Goal: Information Seeking & Learning: Learn about a topic

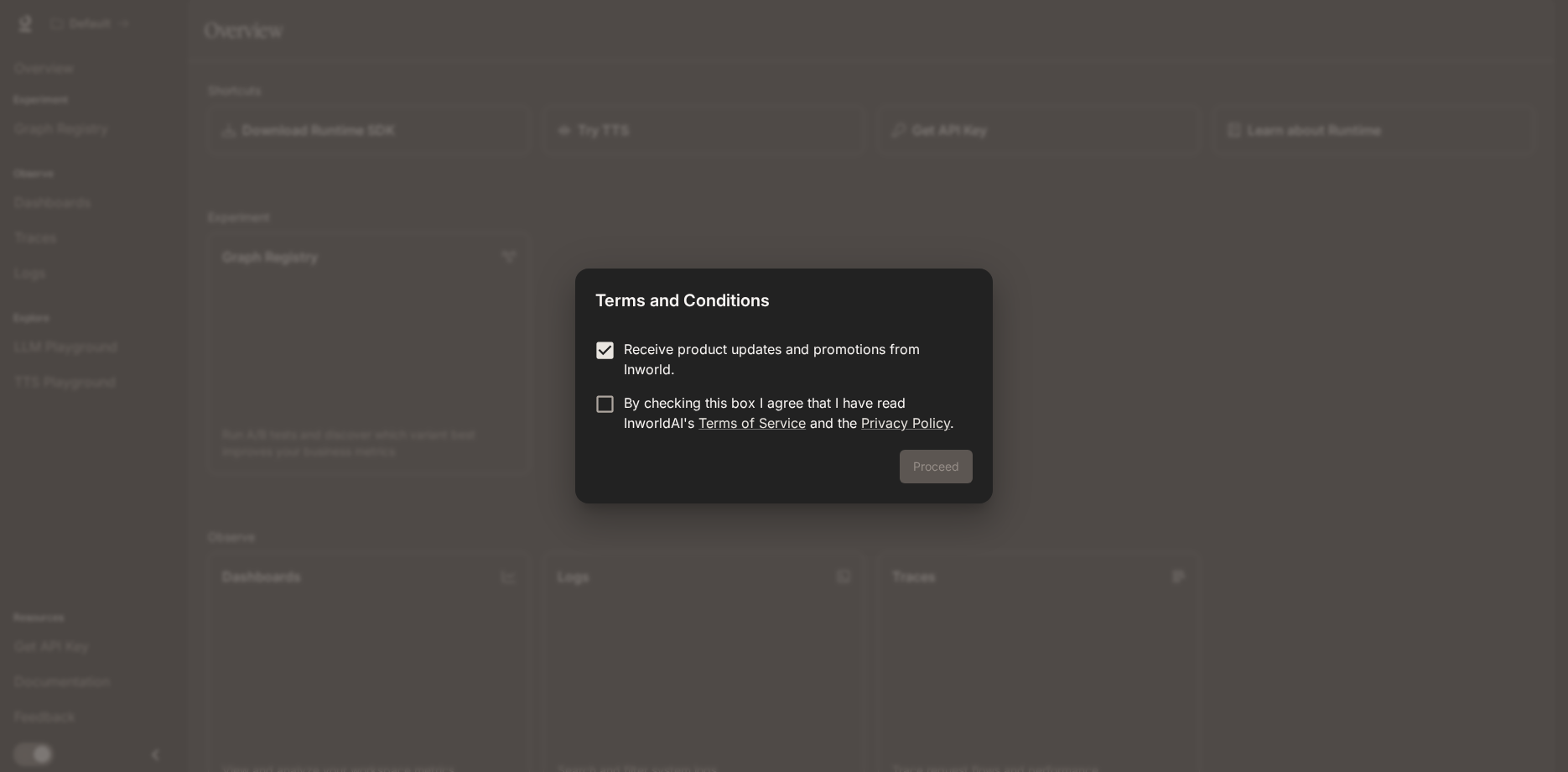
click at [631, 407] on p "By checking this box I agree that I have read InworldAI's Terms of Service and …" at bounding box center [792, 412] width 335 height 40
click at [929, 466] on button "Proceed" at bounding box center [936, 466] width 73 height 34
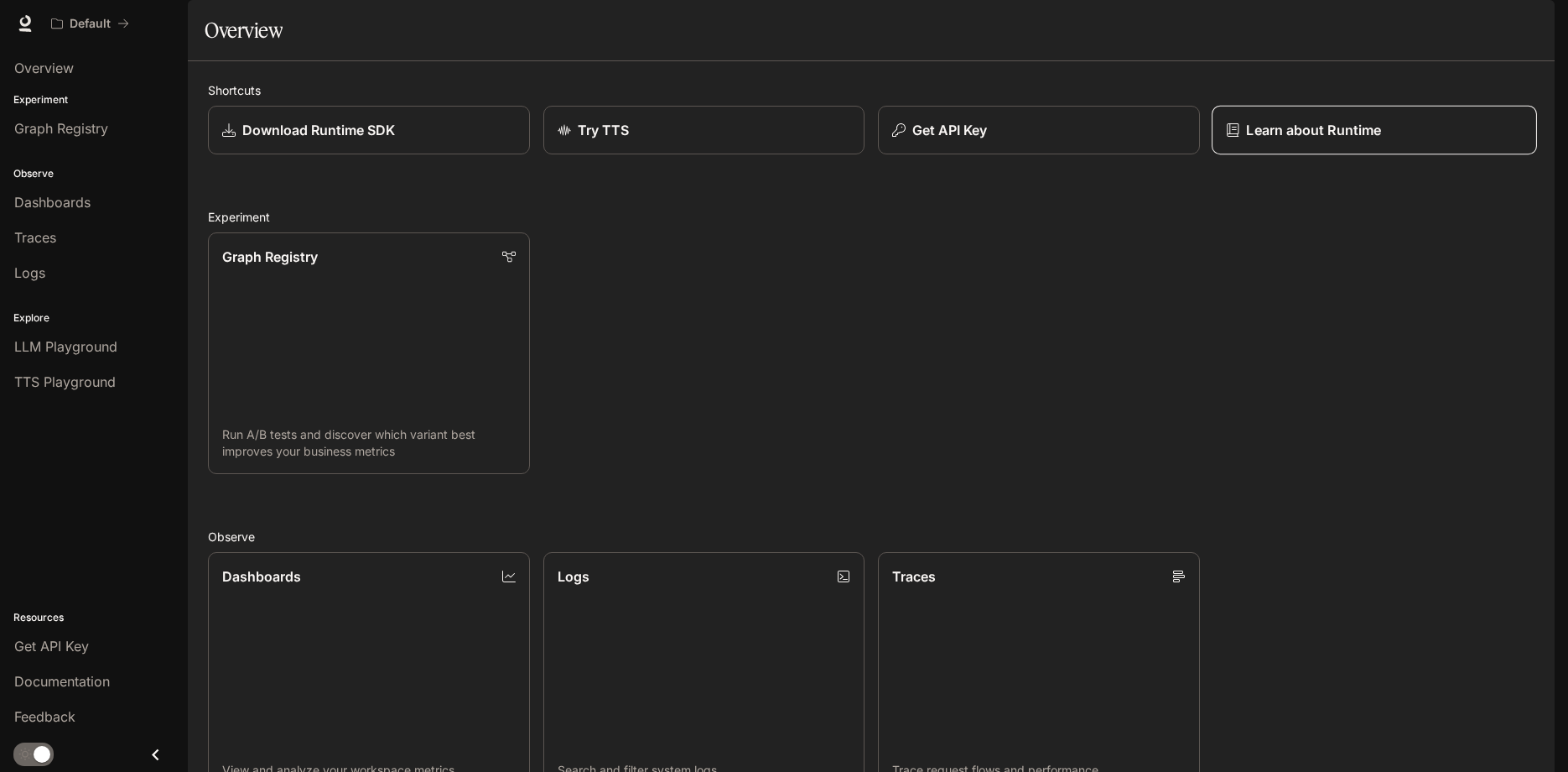
click at [1264, 140] on p "Learn about Runtime" at bounding box center [1313, 129] width 135 height 20
